Goal: Task Accomplishment & Management: Use online tool/utility

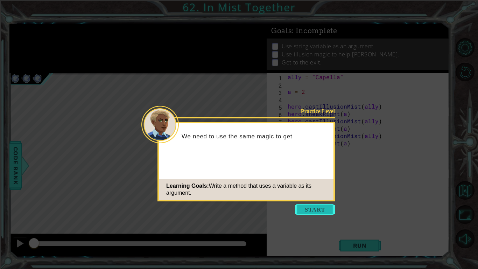
click at [318, 206] on button "Start" at bounding box center [315, 209] width 40 height 11
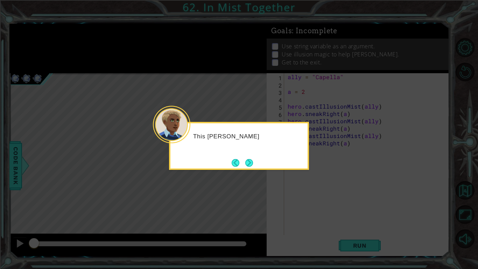
click at [308, 206] on icon at bounding box center [239, 134] width 478 height 269
click at [247, 161] on button "Next" at bounding box center [249, 163] width 8 height 8
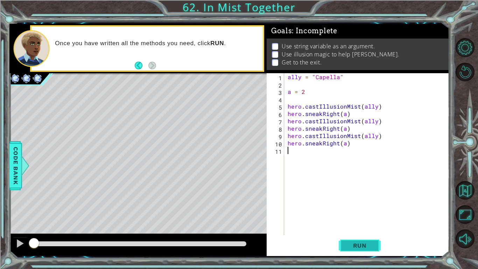
click at [374, 245] on button "Run" at bounding box center [360, 245] width 42 height 18
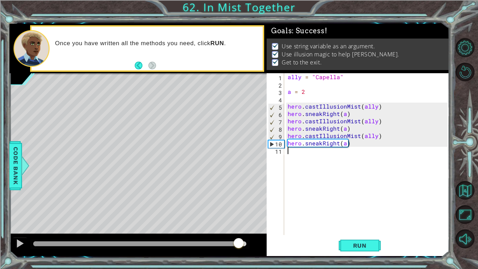
drag, startPoint x: 115, startPoint y: 242, endPoint x: 242, endPoint y: 241, distance: 127.8
click at [242, 241] on div at bounding box center [239, 243] width 13 height 13
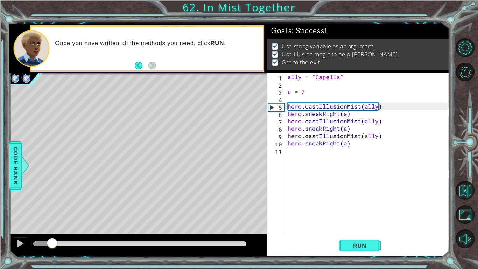
click at [242, 243] on div at bounding box center [139, 243] width 213 height 5
click at [242, 244] on div at bounding box center [139, 243] width 213 height 5
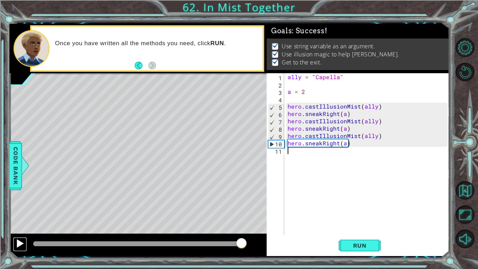
click at [14, 241] on button at bounding box center [20, 244] width 14 height 14
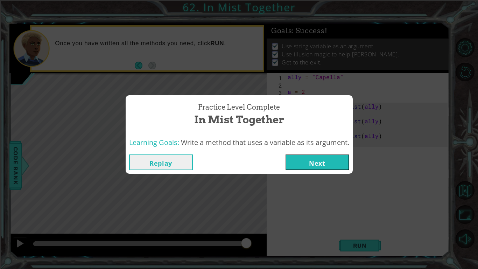
click at [299, 160] on button "Next" at bounding box center [318, 162] width 64 height 16
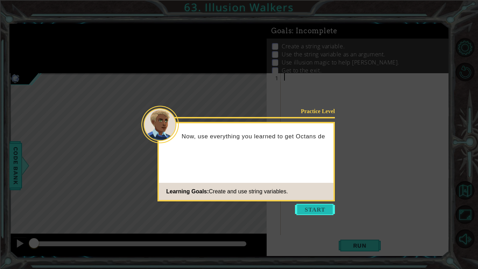
click at [314, 209] on button "Start" at bounding box center [315, 209] width 40 height 11
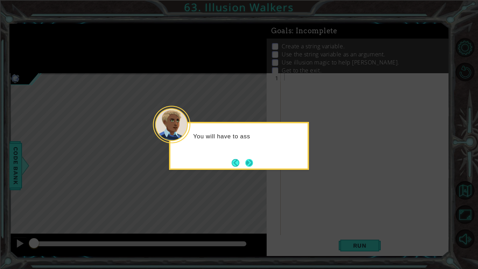
click at [250, 165] on button "Next" at bounding box center [249, 163] width 8 height 8
click at [251, 163] on button "Next" at bounding box center [249, 163] width 8 height 8
click at [251, 164] on button "Next" at bounding box center [249, 163] width 12 height 12
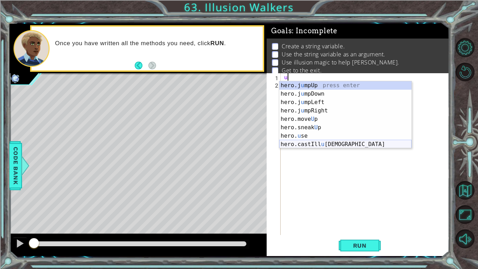
click at [309, 144] on div "hero.j u mpUp press enter hero.j u mpDown press enter hero.j u mpLeft press ent…" at bounding box center [345, 123] width 132 height 84
type textarea "hero.castIllusionMist(friend)"
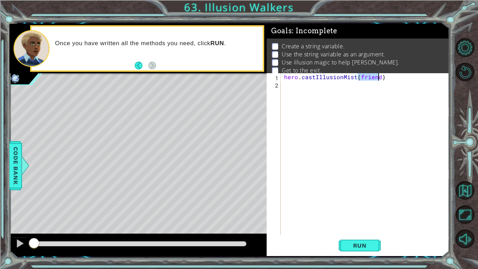
click at [284, 78] on div "hero . castIllusionMist ( friend )" at bounding box center [367, 161] width 168 height 177
click at [285, 78] on div "hero . castIllusionMist ( friend )" at bounding box center [367, 161] width 168 height 177
